Goal: Information Seeking & Learning: Learn about a topic

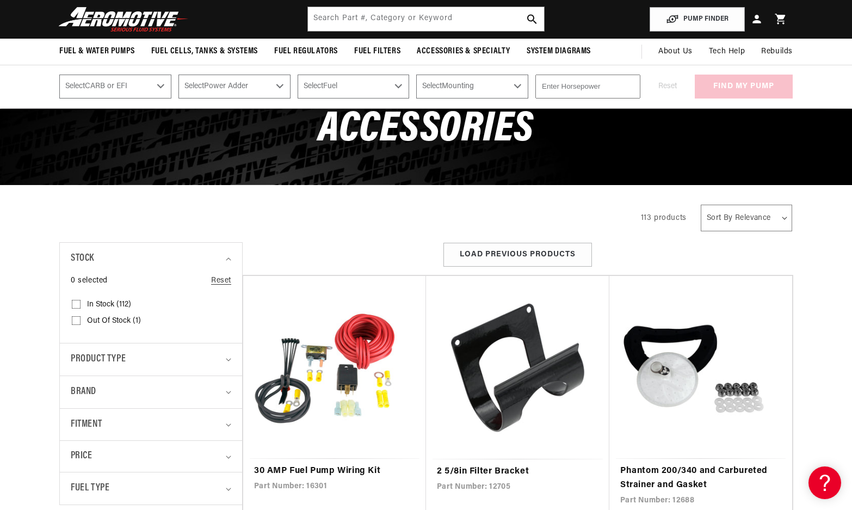
scroll to position [54, 0]
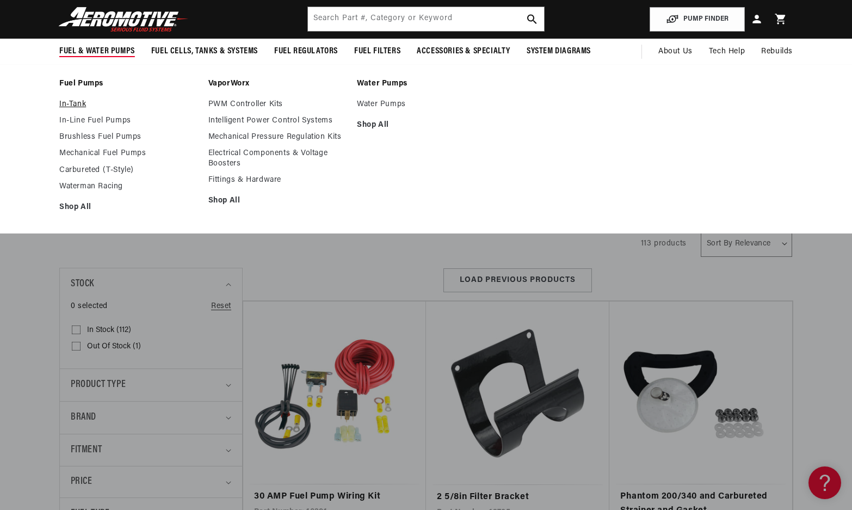
click at [80, 103] on link "In-Tank" at bounding box center [128, 105] width 138 height 10
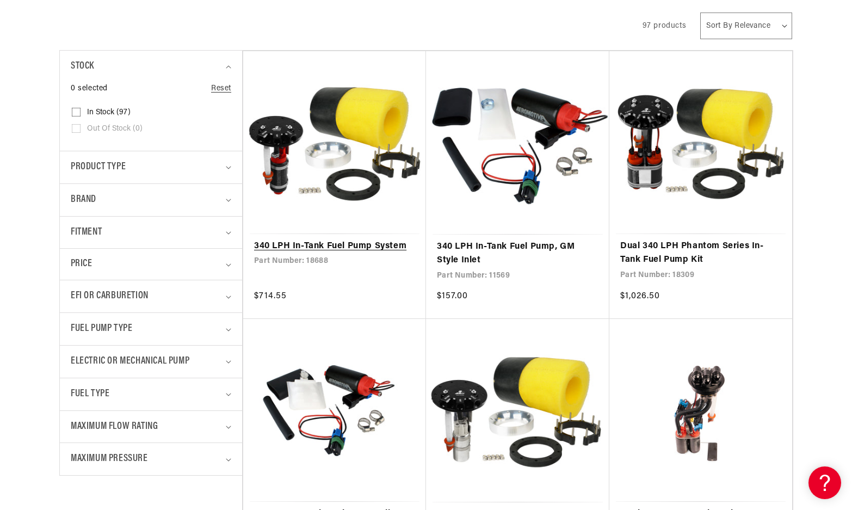
click at [358, 239] on link "340 LPH In-Tank Fuel Pump System" at bounding box center [334, 246] width 161 height 14
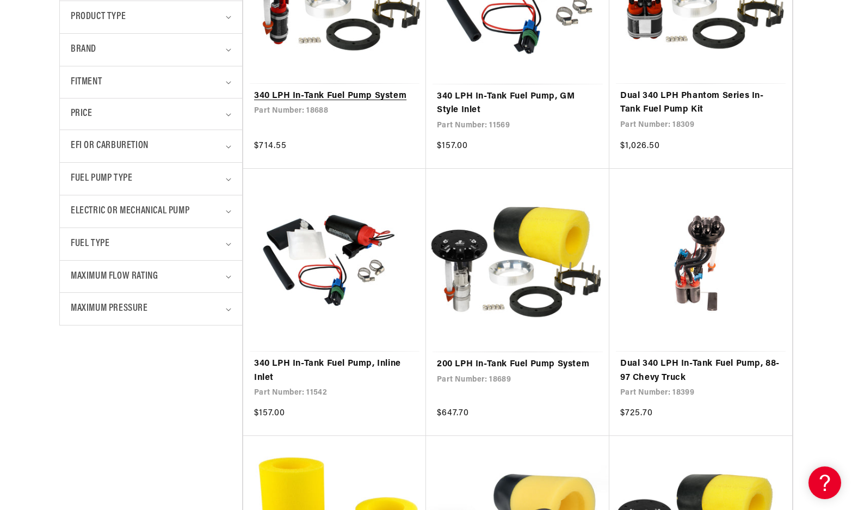
scroll to position [435, 0]
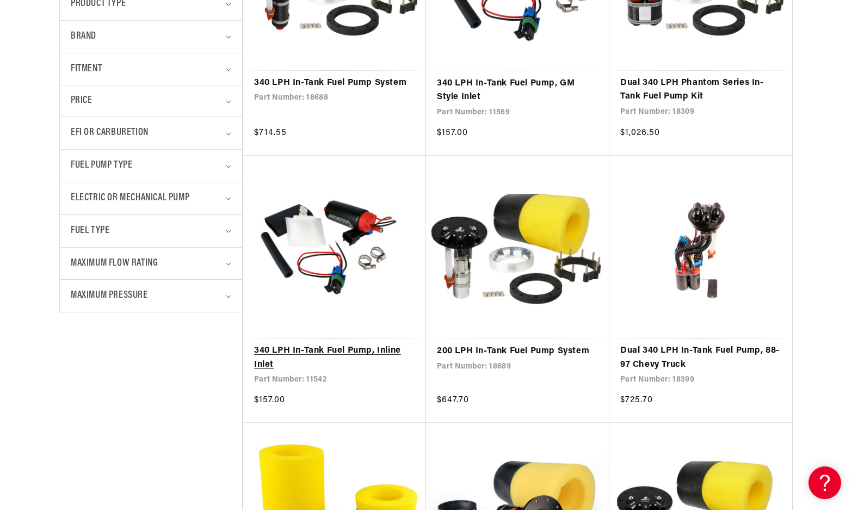
click at [328, 351] on link "340 LPH In-Tank Fuel Pump, Inline Inlet" at bounding box center [334, 358] width 161 height 28
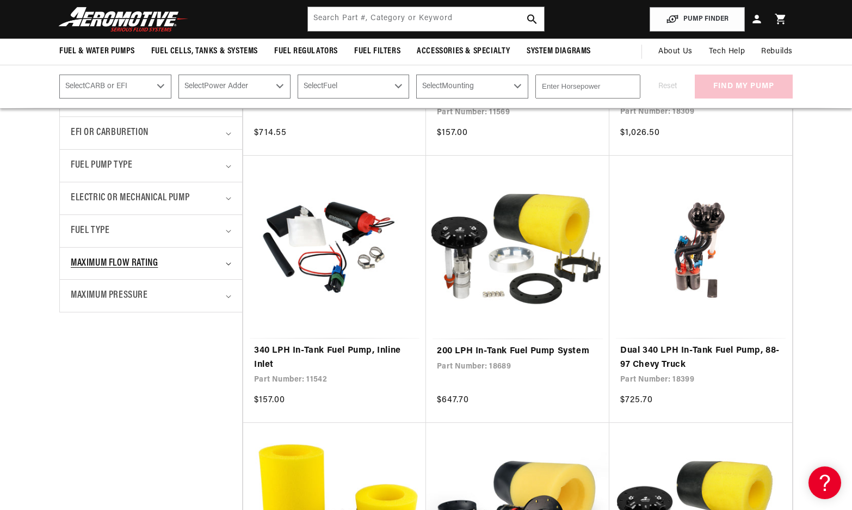
scroll to position [163, 0]
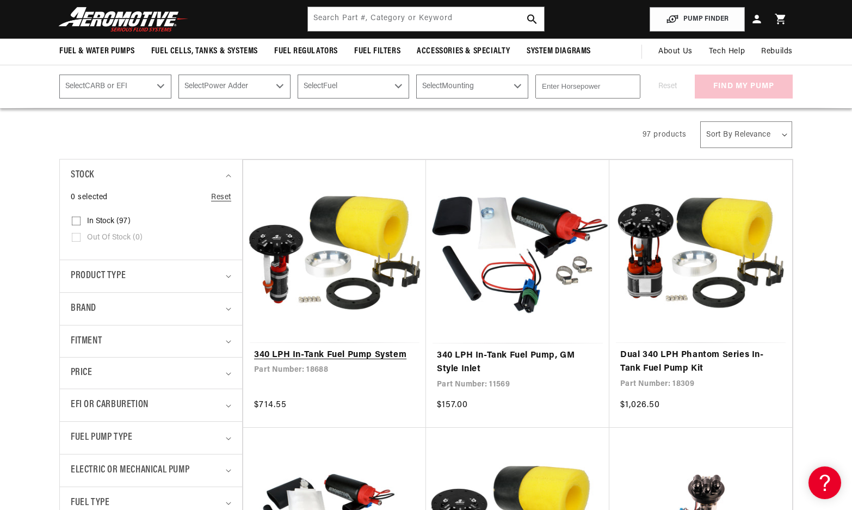
click at [369, 351] on link "340 LPH In-Tank Fuel Pump System" at bounding box center [334, 355] width 161 height 14
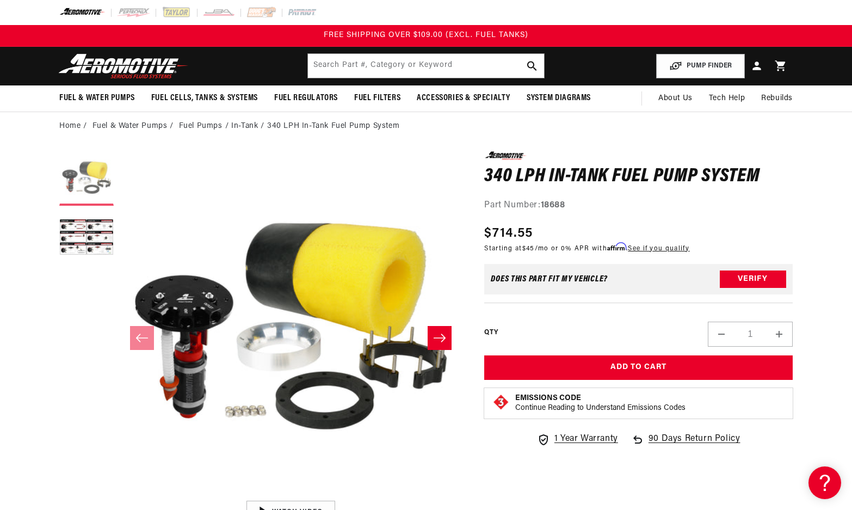
click at [88, 178] on button "Load image 1 in gallery view" at bounding box center [86, 178] width 54 height 54
click at [439, 335] on icon "Slide right" at bounding box center [439, 337] width 13 height 11
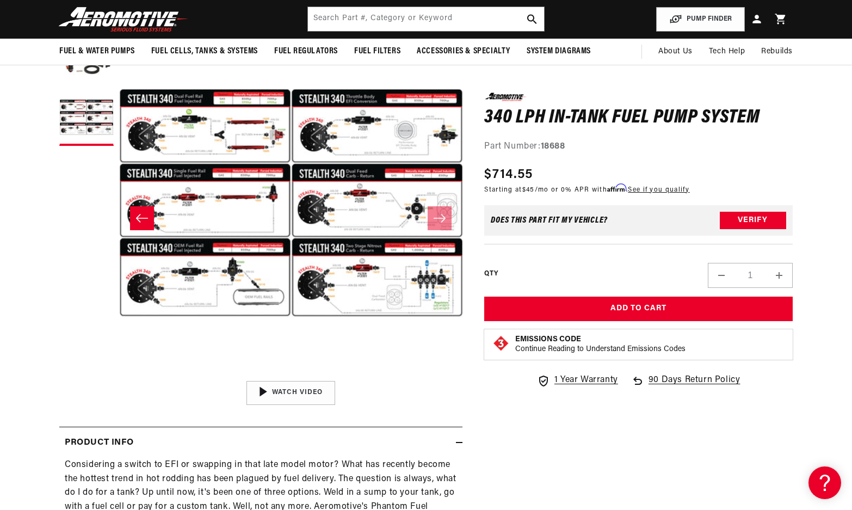
scroll to position [0, 0]
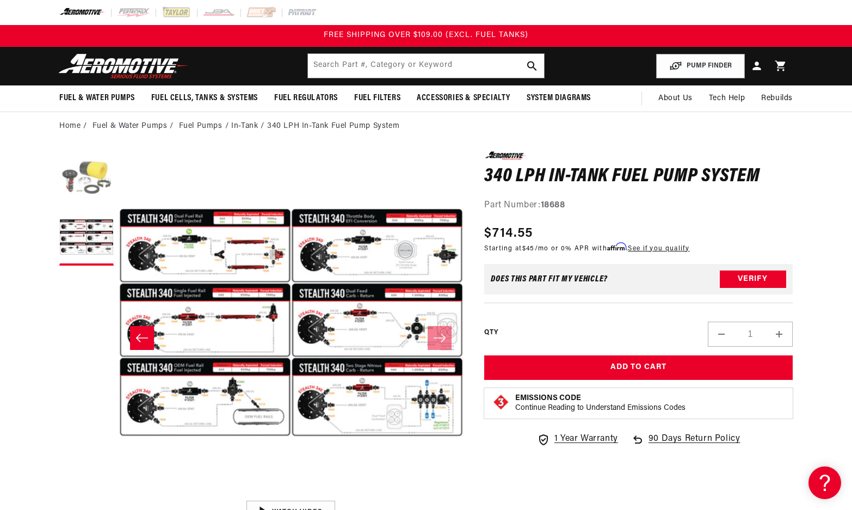
click at [90, 171] on button "Load image 1 in gallery view" at bounding box center [86, 178] width 54 height 54
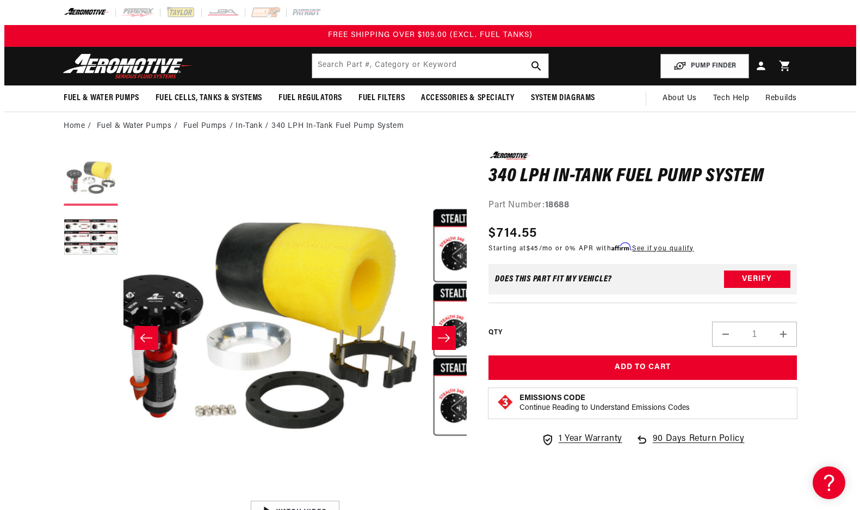
scroll to position [1, 0]
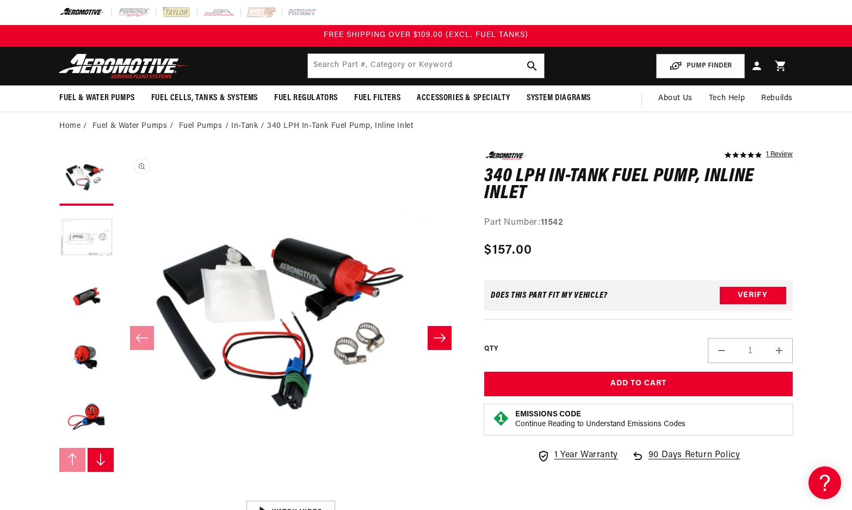
click at [119, 495] on button "Open media 1 in modal" at bounding box center [119, 495] width 0 height 0
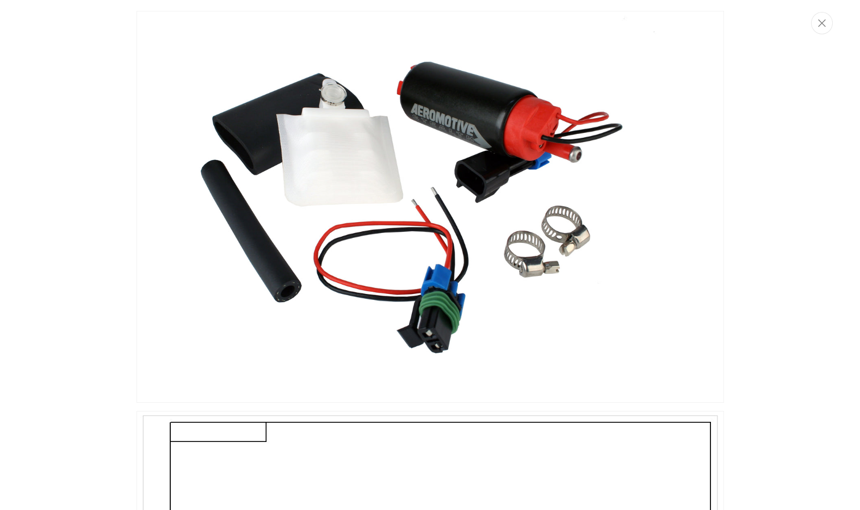
click at [325, 90] on img "Media gallery" at bounding box center [430, 207] width 587 height 392
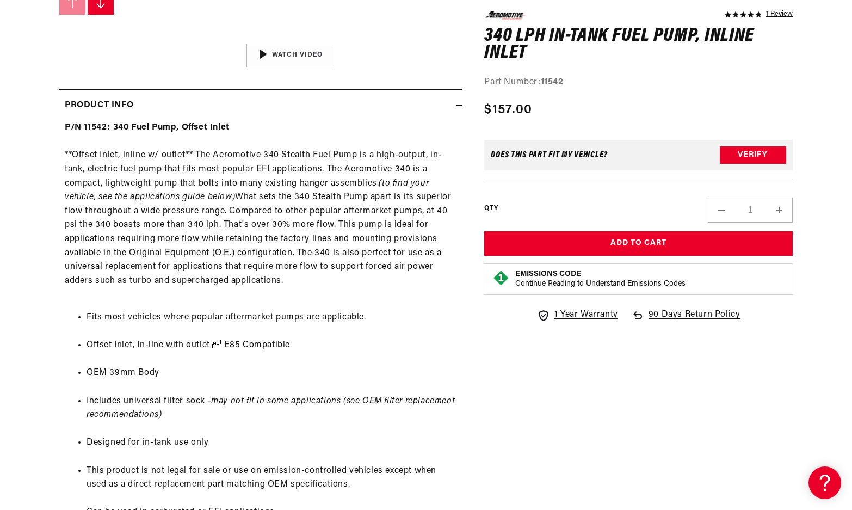
scroll to position [598, 0]
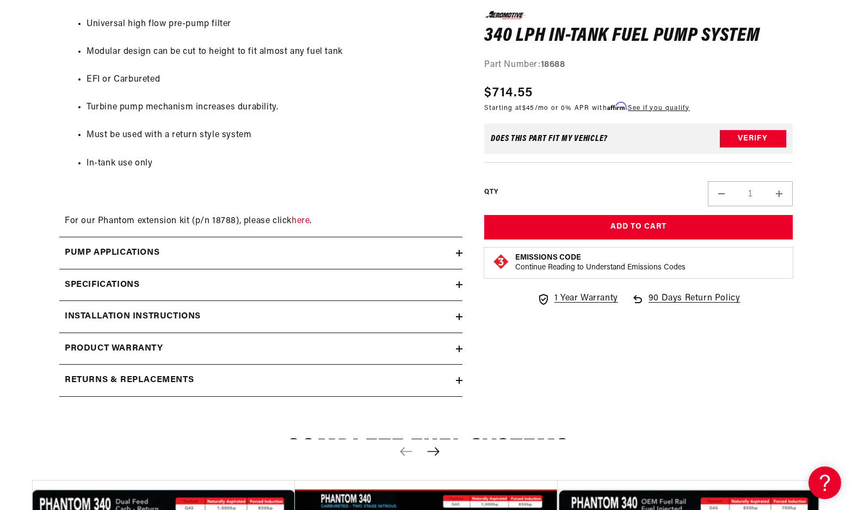
scroll to position [1196, 0]
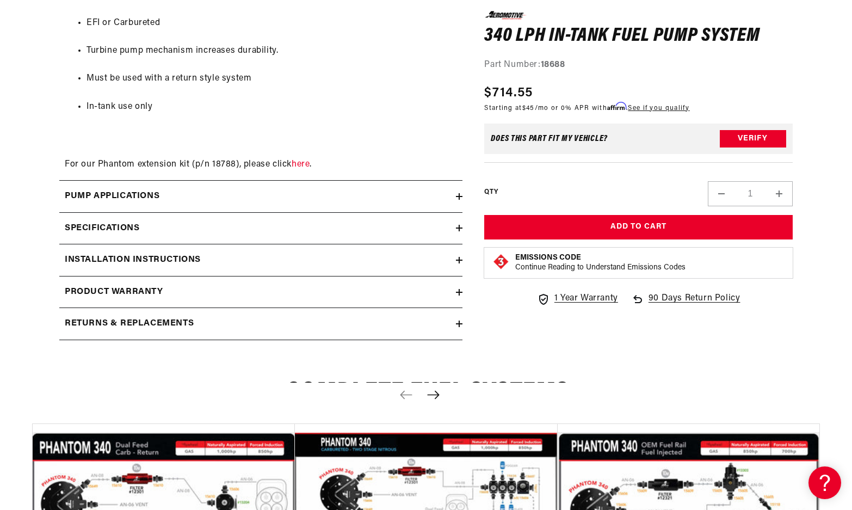
click at [115, 235] on h2 "Specifications" at bounding box center [102, 228] width 75 height 14
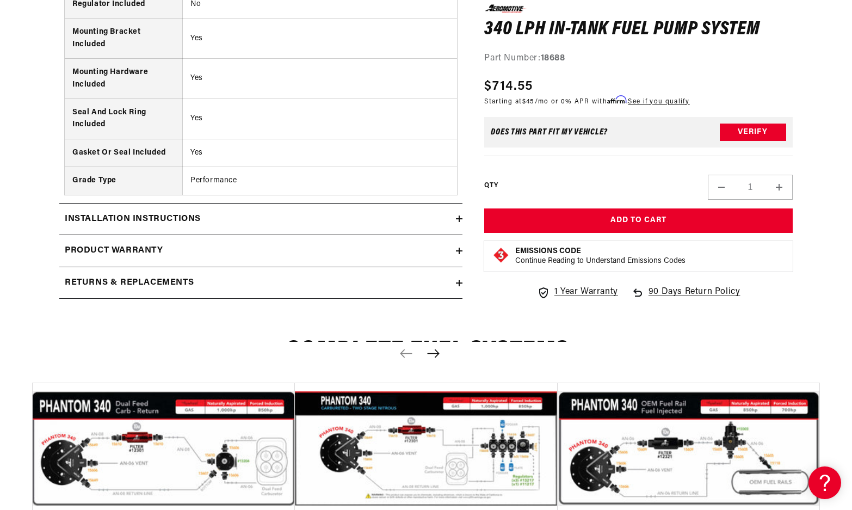
scroll to position [2067, 0]
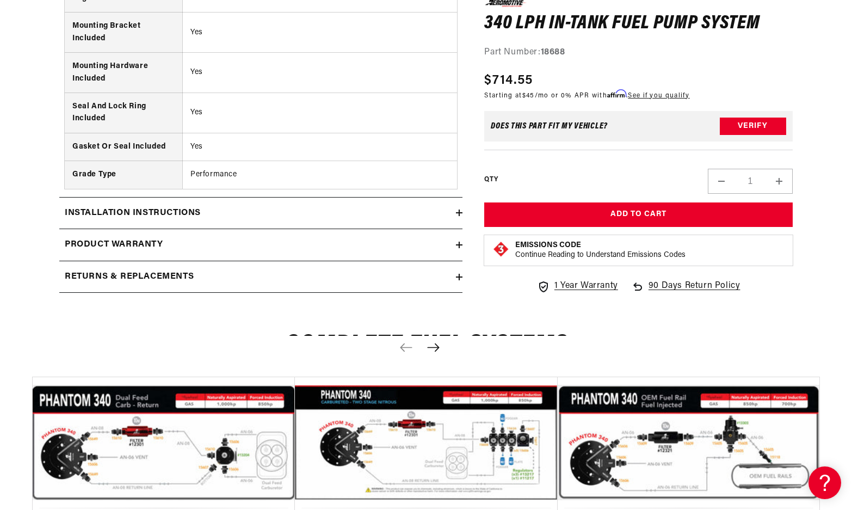
click at [151, 220] on h2 "Installation Instructions" at bounding box center [133, 213] width 136 height 14
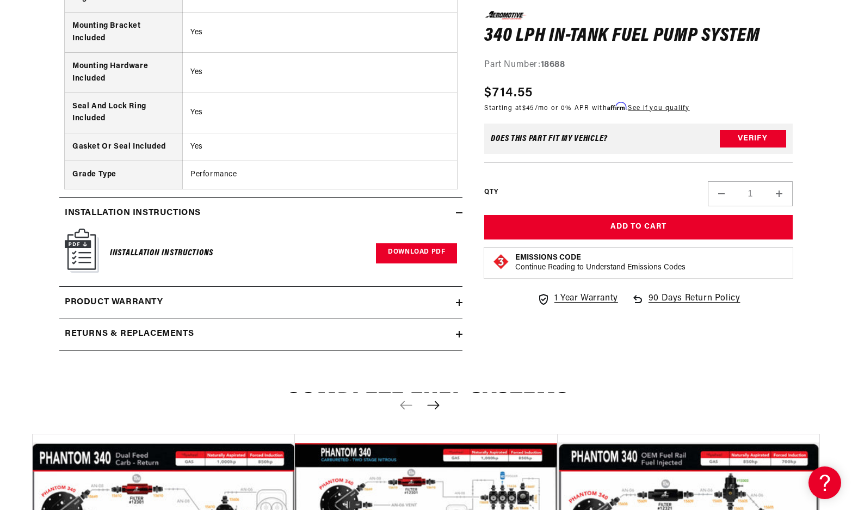
click at [419, 263] on link "Download PDF" at bounding box center [416, 253] width 81 height 20
